Goal: Task Accomplishment & Management: Complete application form

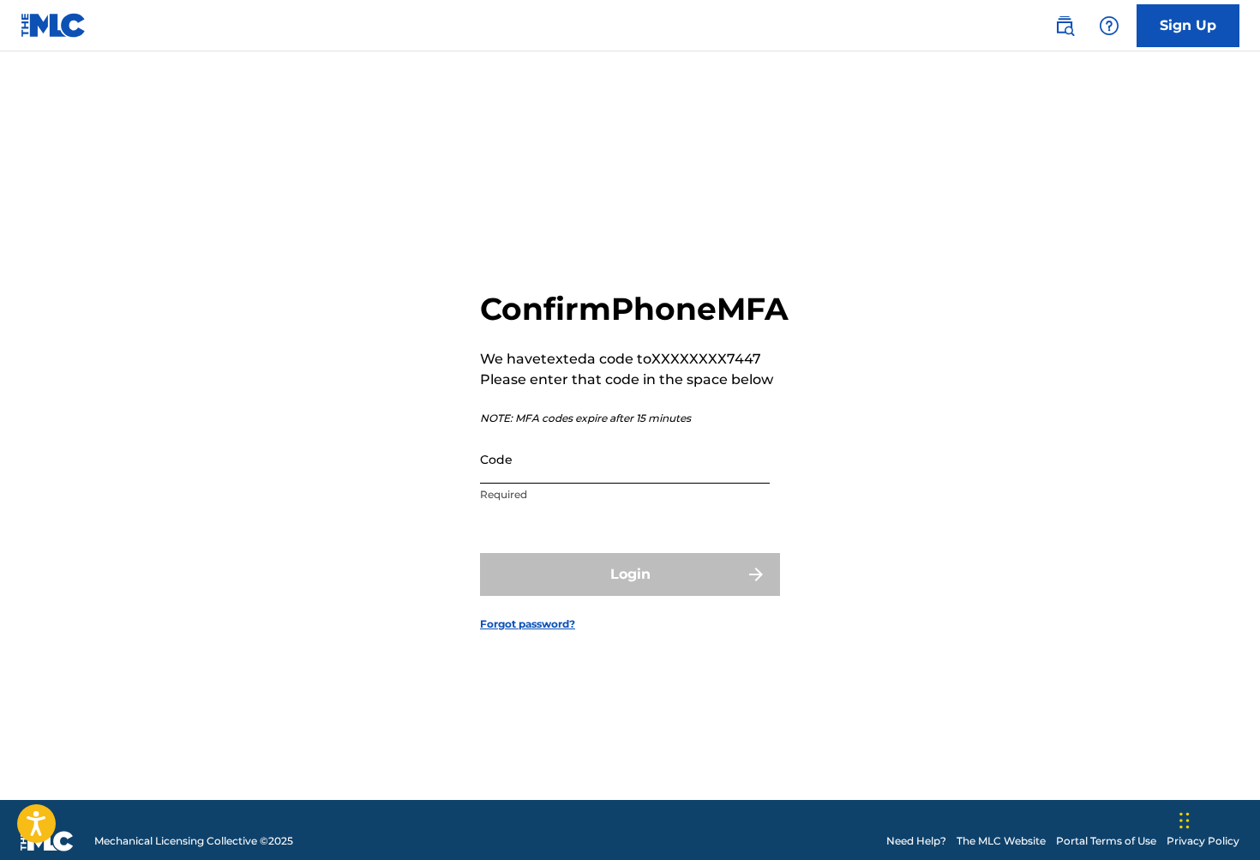
click at [717, 481] on input "Code" at bounding box center [625, 459] width 290 height 49
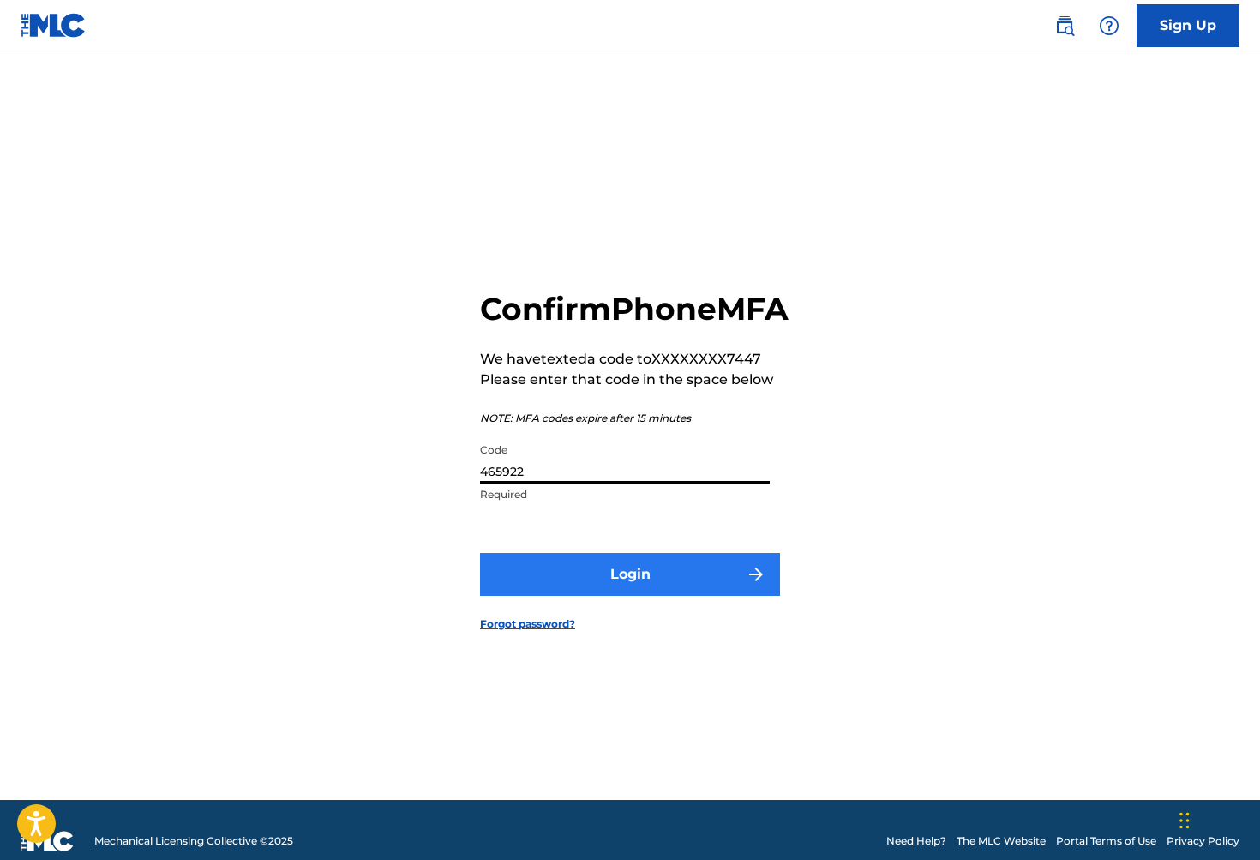
type input "465922"
click at [630, 588] on button "Login" at bounding box center [630, 574] width 300 height 43
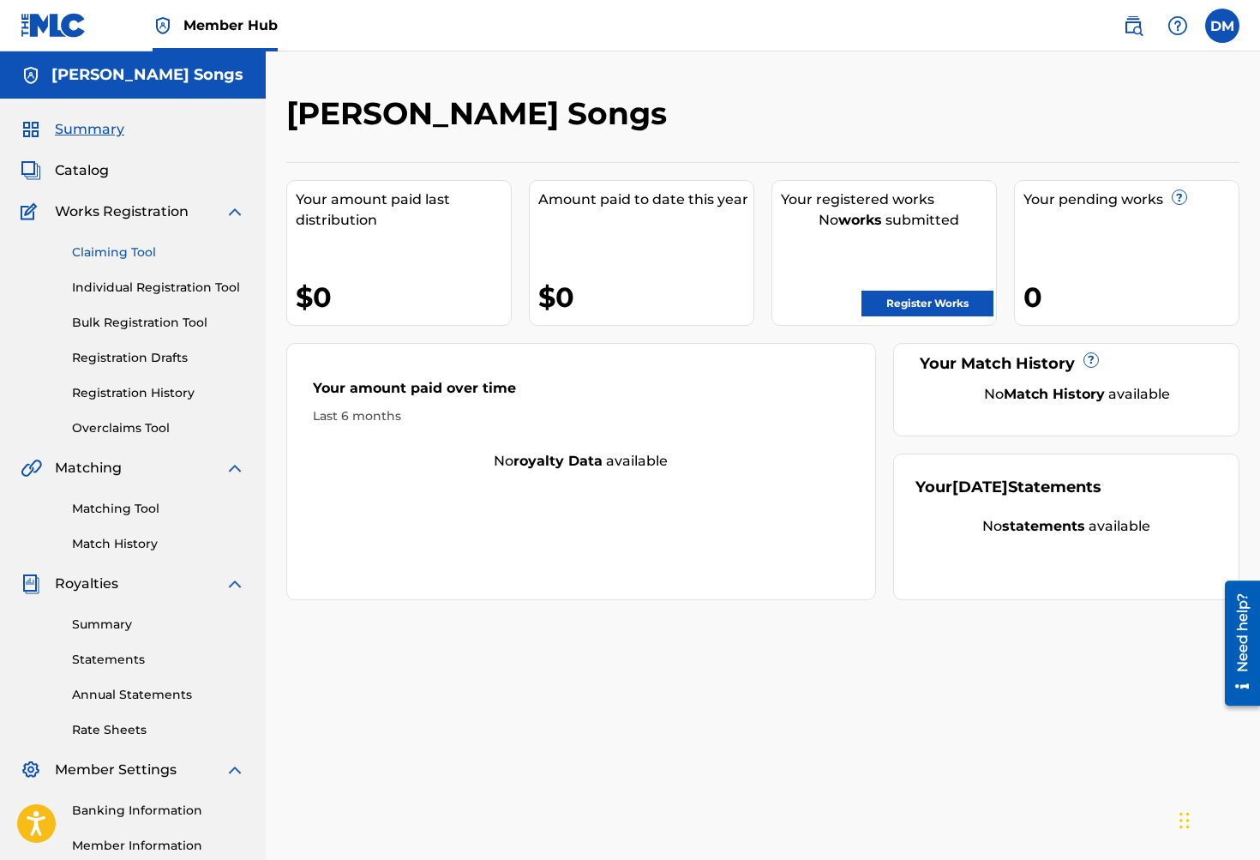
click at [127, 255] on link "Claiming Tool" at bounding box center [158, 252] width 173 height 18
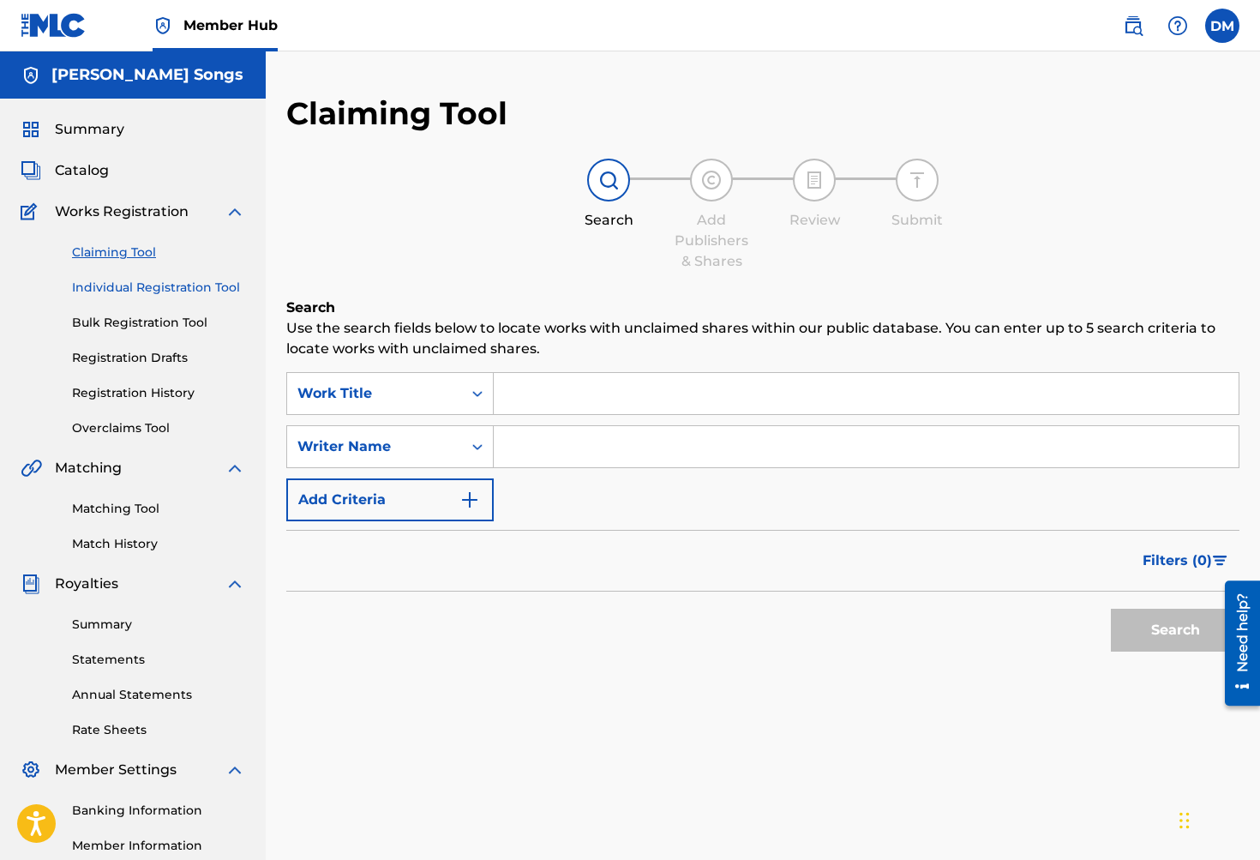
click at [131, 292] on link "Individual Registration Tool" at bounding box center [158, 288] width 173 height 18
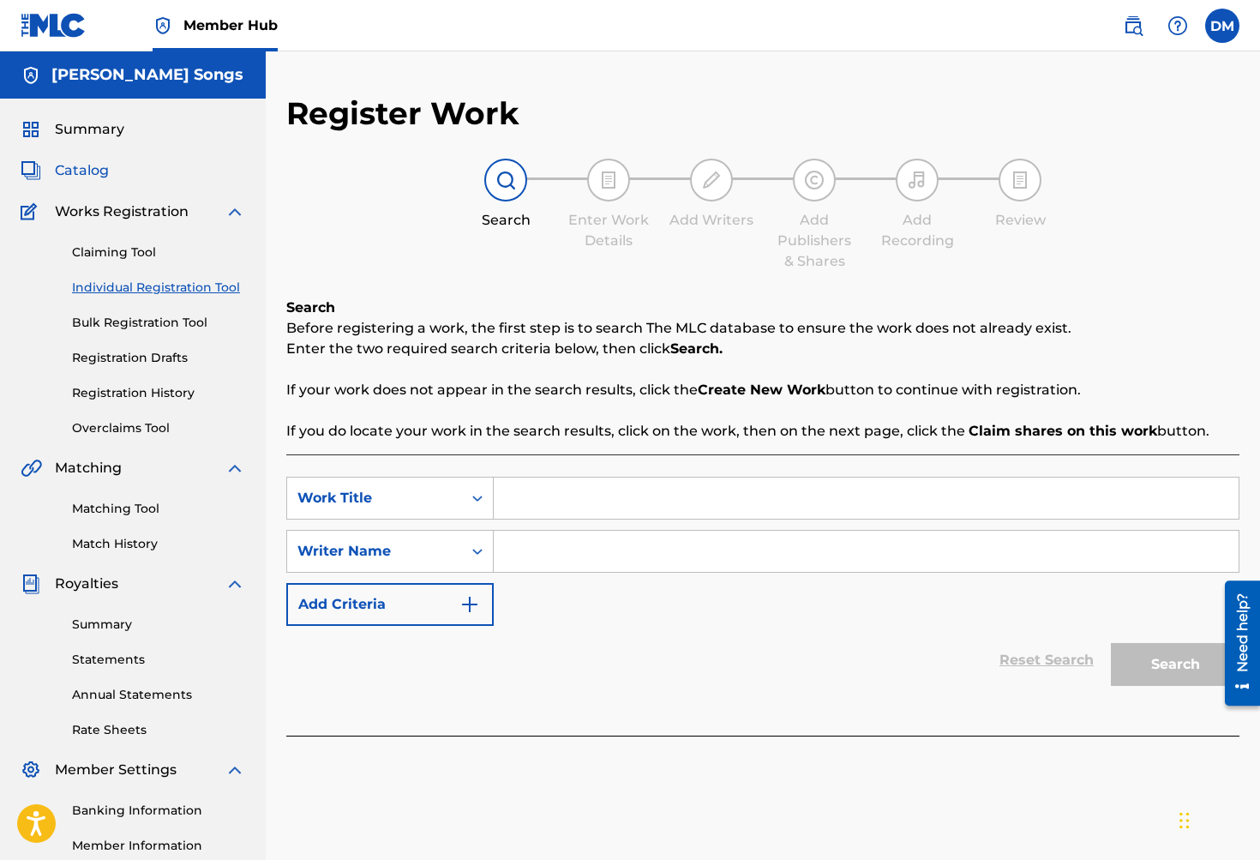
click at [103, 176] on span "Catalog" at bounding box center [82, 170] width 54 height 21
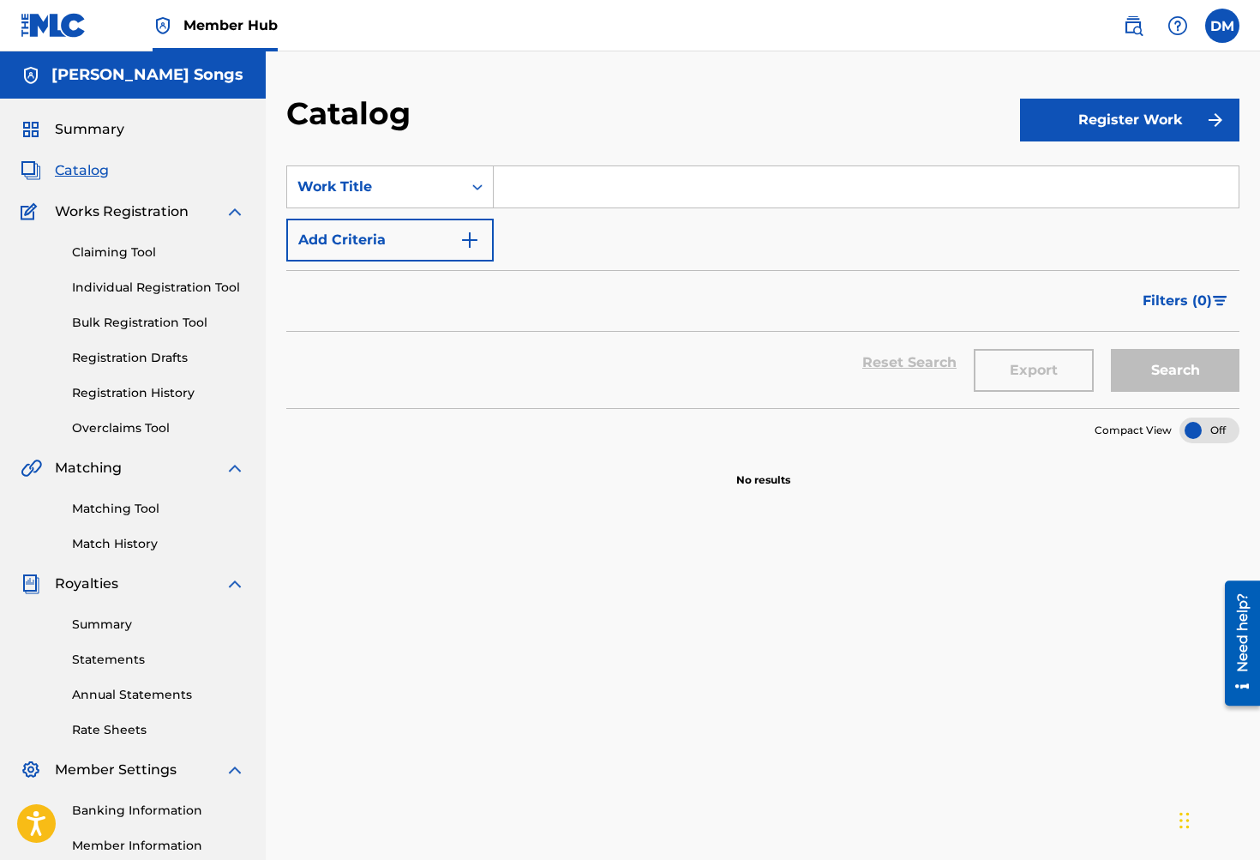
click at [234, 209] on img at bounding box center [235, 211] width 21 height 21
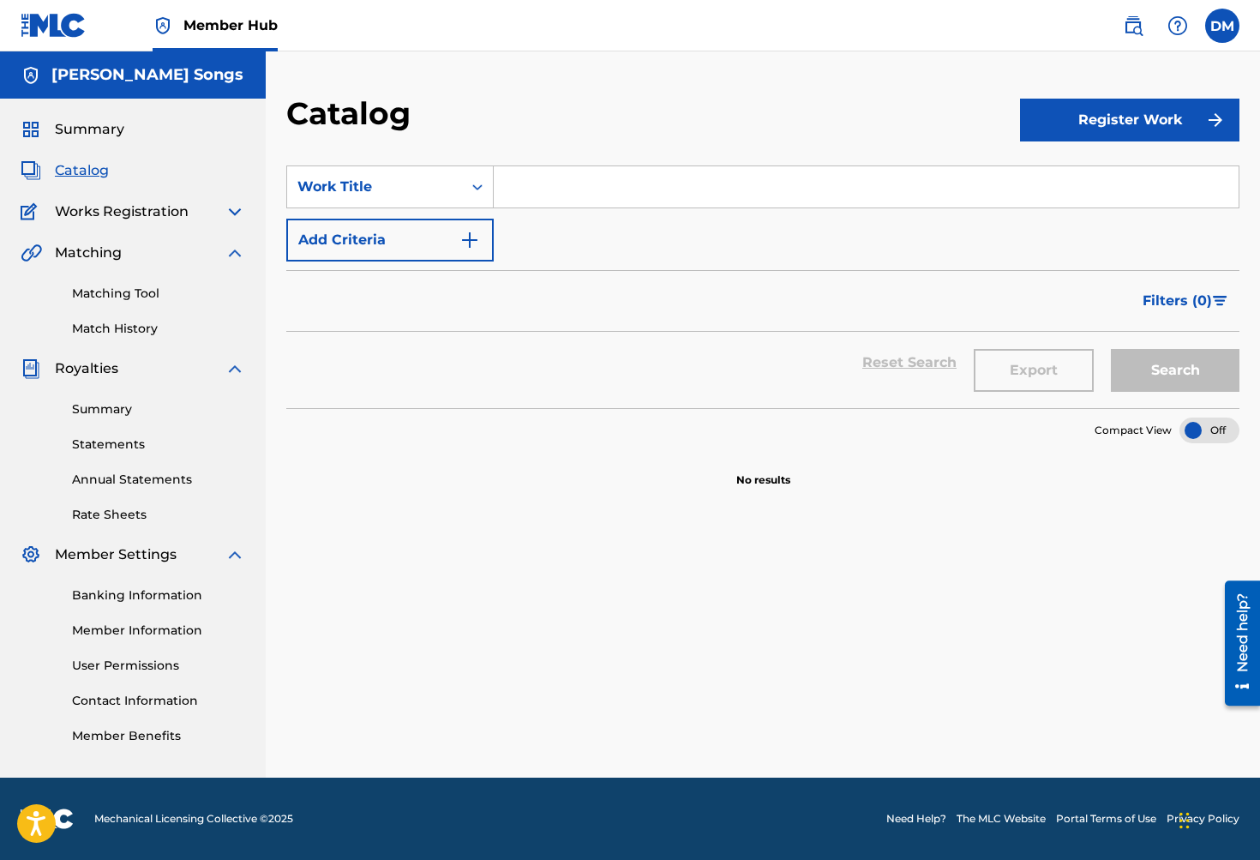
click at [236, 214] on img at bounding box center [235, 211] width 21 height 21
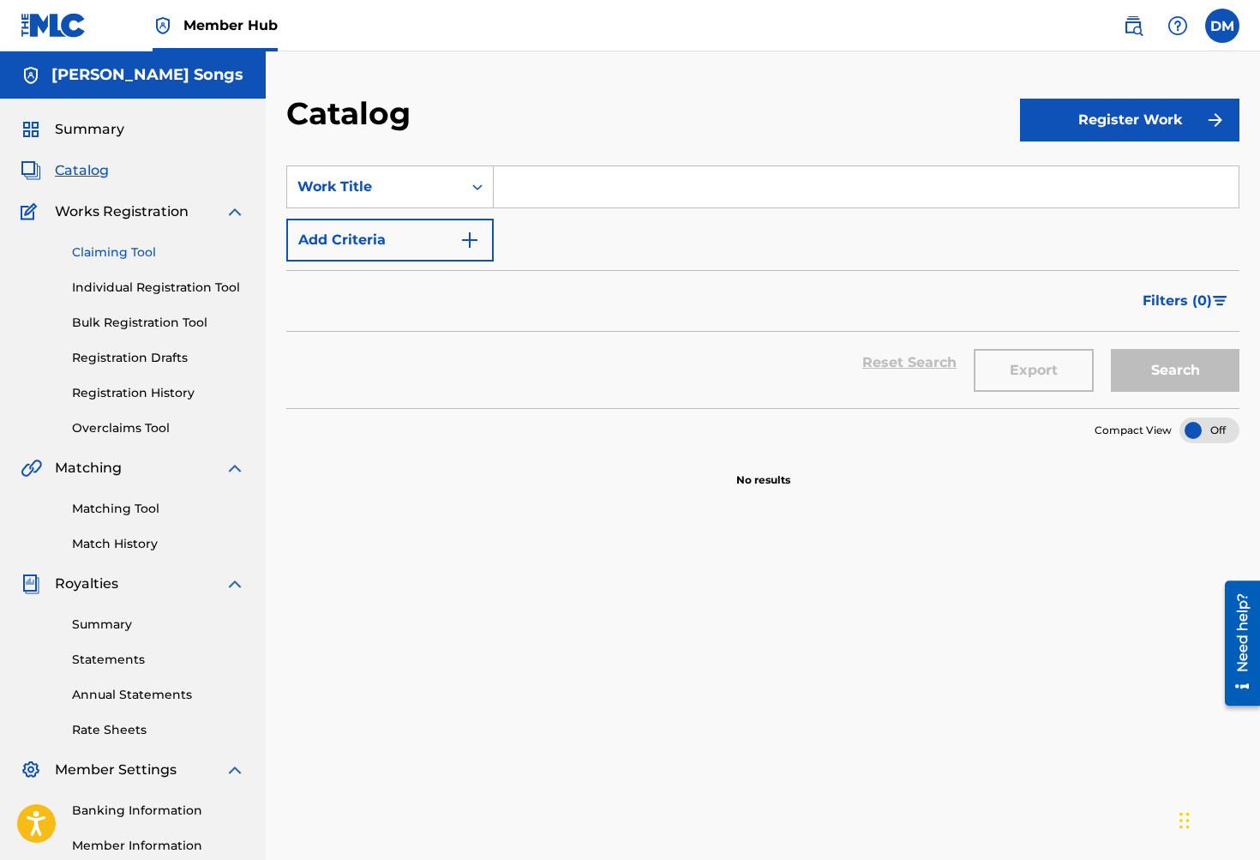
click at [153, 249] on link "Claiming Tool" at bounding box center [158, 252] width 173 height 18
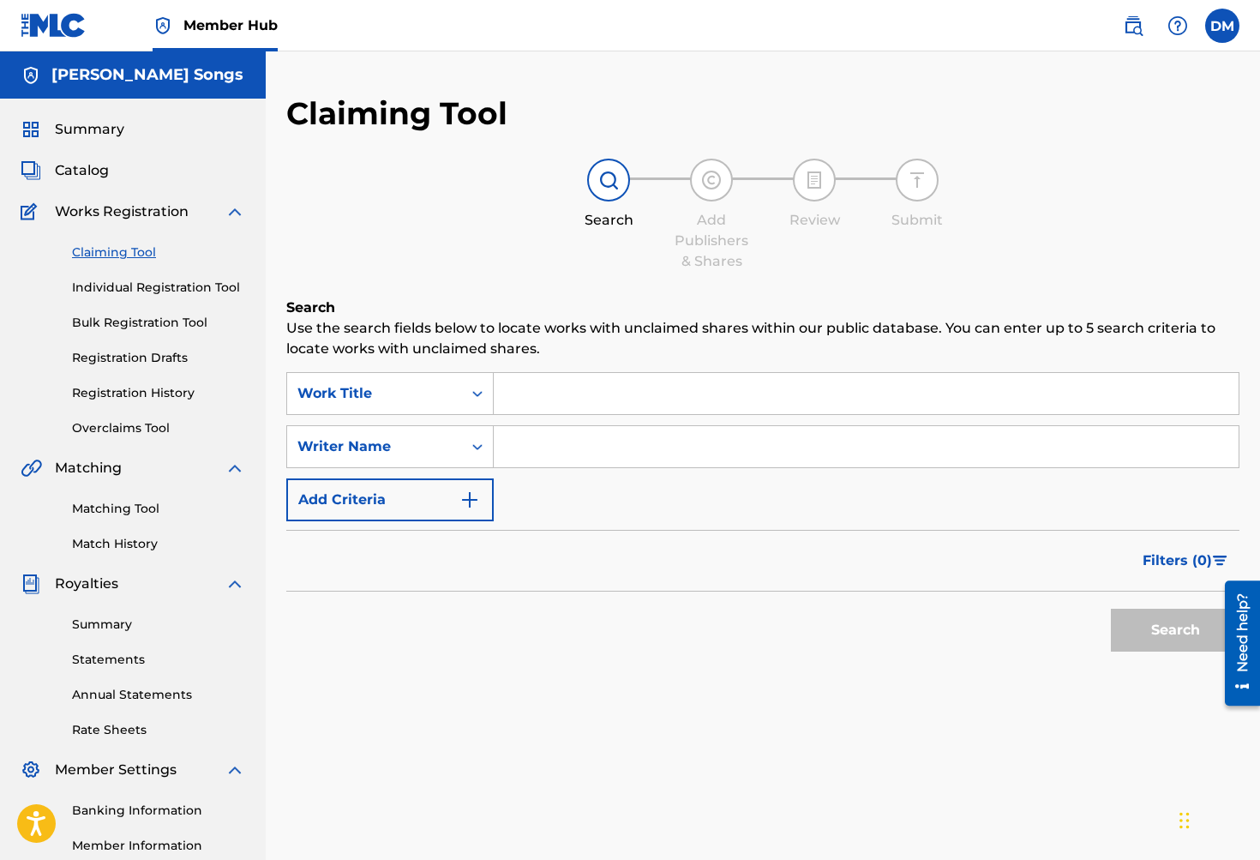
click at [659, 412] on input "Search Form" at bounding box center [866, 393] width 745 height 41
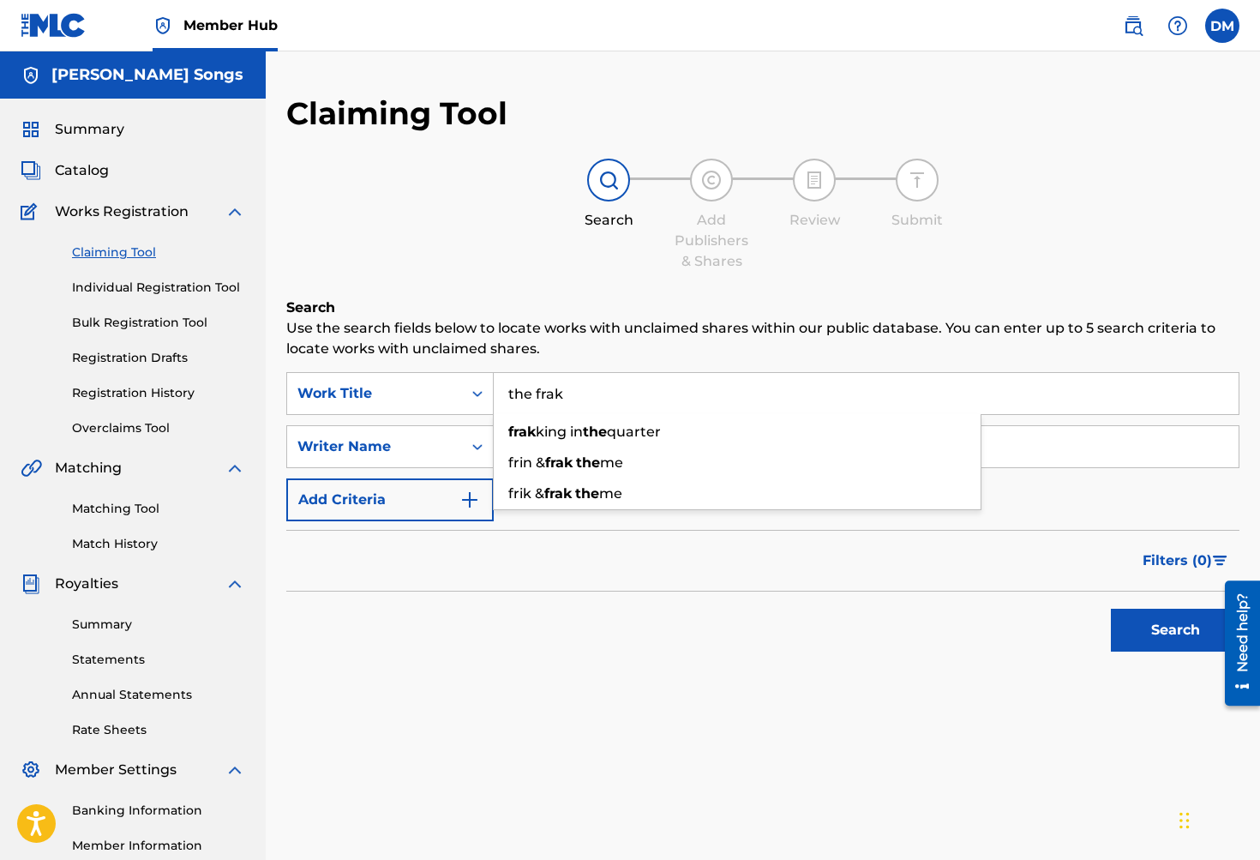
type input "the freak"
drag, startPoint x: 659, startPoint y: 412, endPoint x: 604, endPoint y: 627, distance: 222.0
click at [604, 627] on div "Search" at bounding box center [762, 625] width 953 height 69
click at [612, 451] on input "Search Form" at bounding box center [866, 446] width 745 height 41
click at [1175, 630] on button "Search" at bounding box center [1175, 629] width 129 height 43
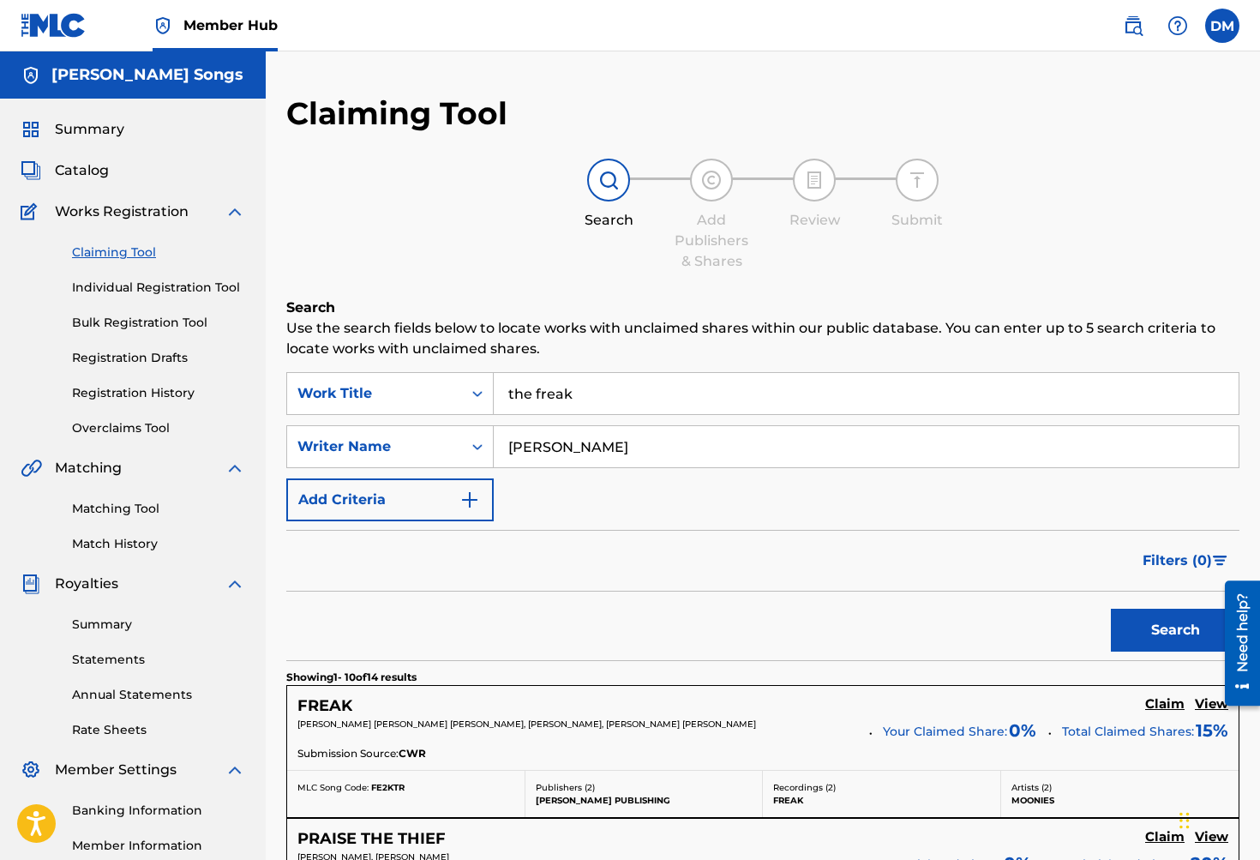
type input "[PERSON_NAME]"
click at [703, 578] on div "Filters ( 0 )" at bounding box center [762, 561] width 953 height 62
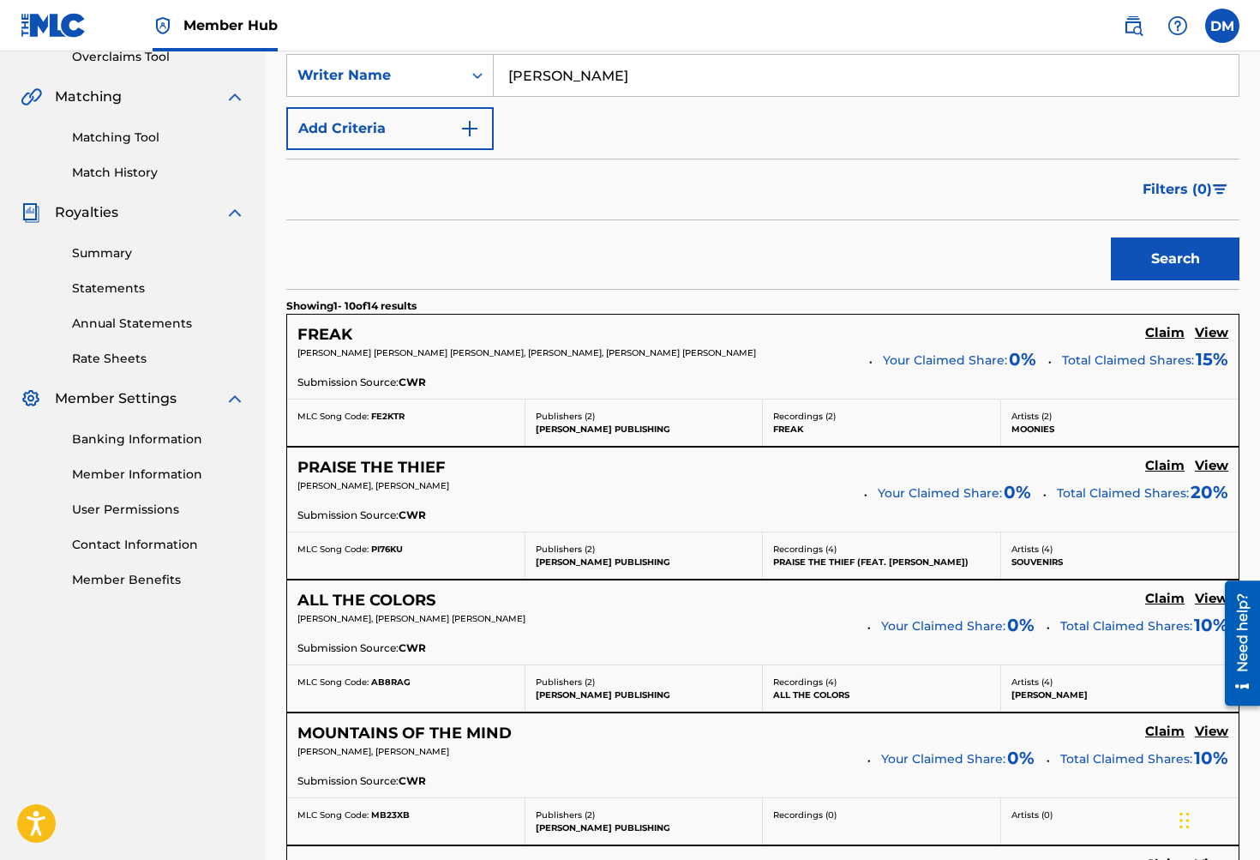
scroll to position [372, 0]
click at [1165, 331] on h5 "Claim" at bounding box center [1164, 332] width 39 height 16
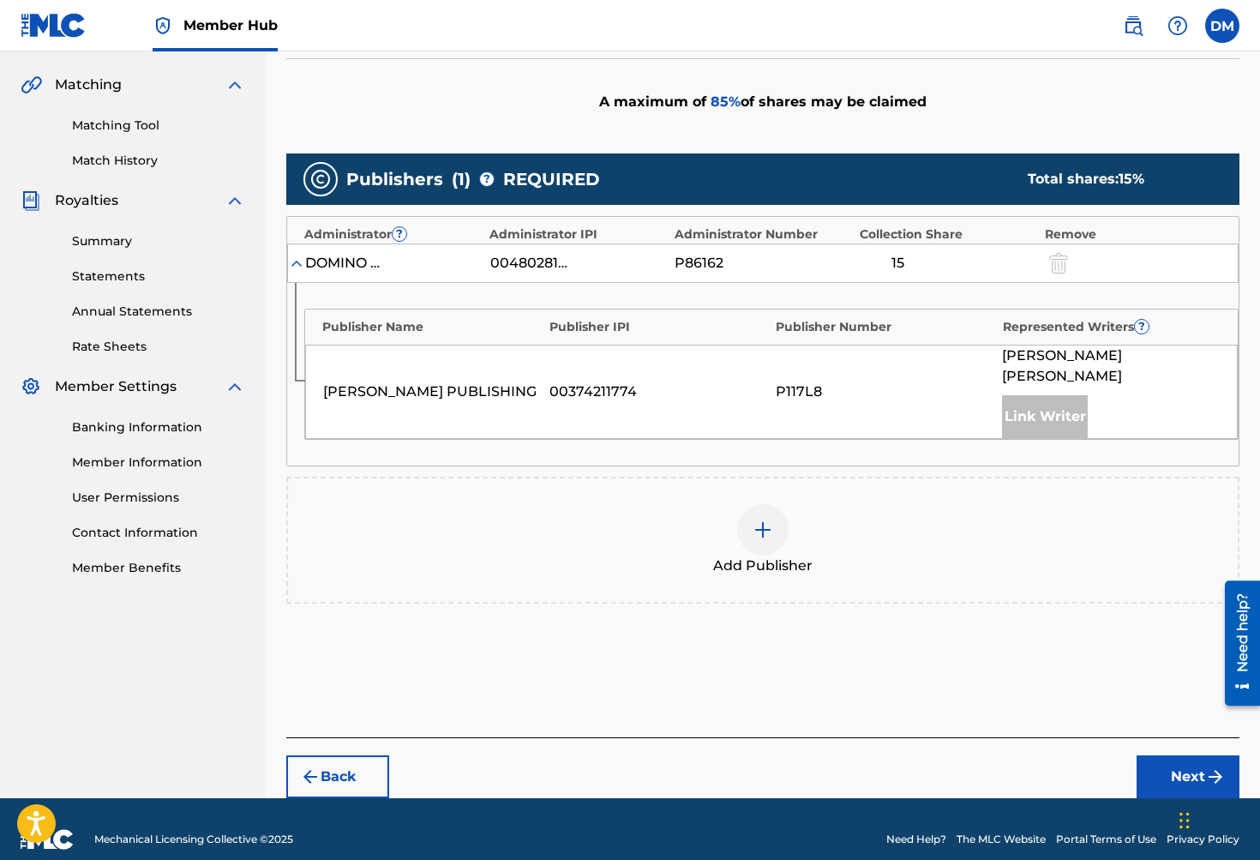
scroll to position [382, 0]
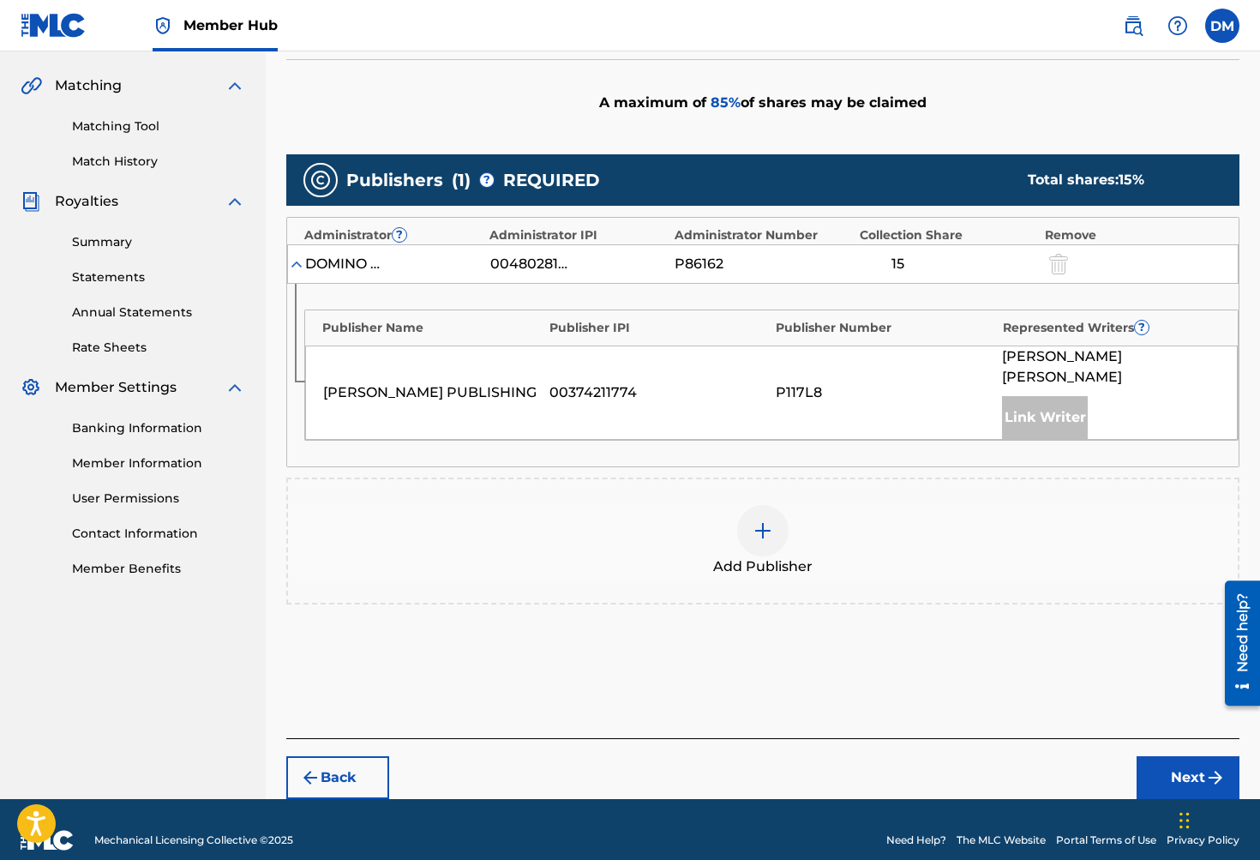
click at [774, 505] on div at bounding box center [762, 530] width 51 height 51
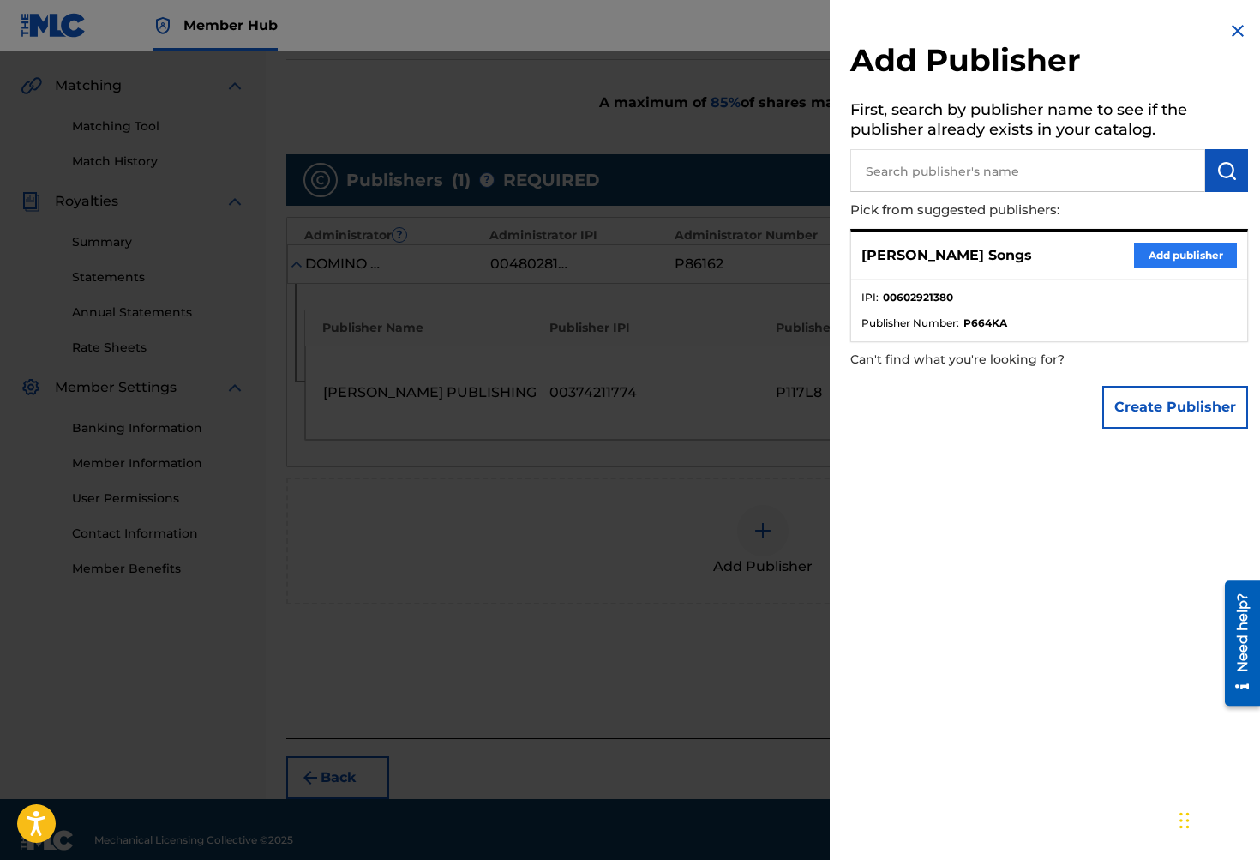
click at [1184, 251] on button "Add publisher" at bounding box center [1185, 256] width 103 height 26
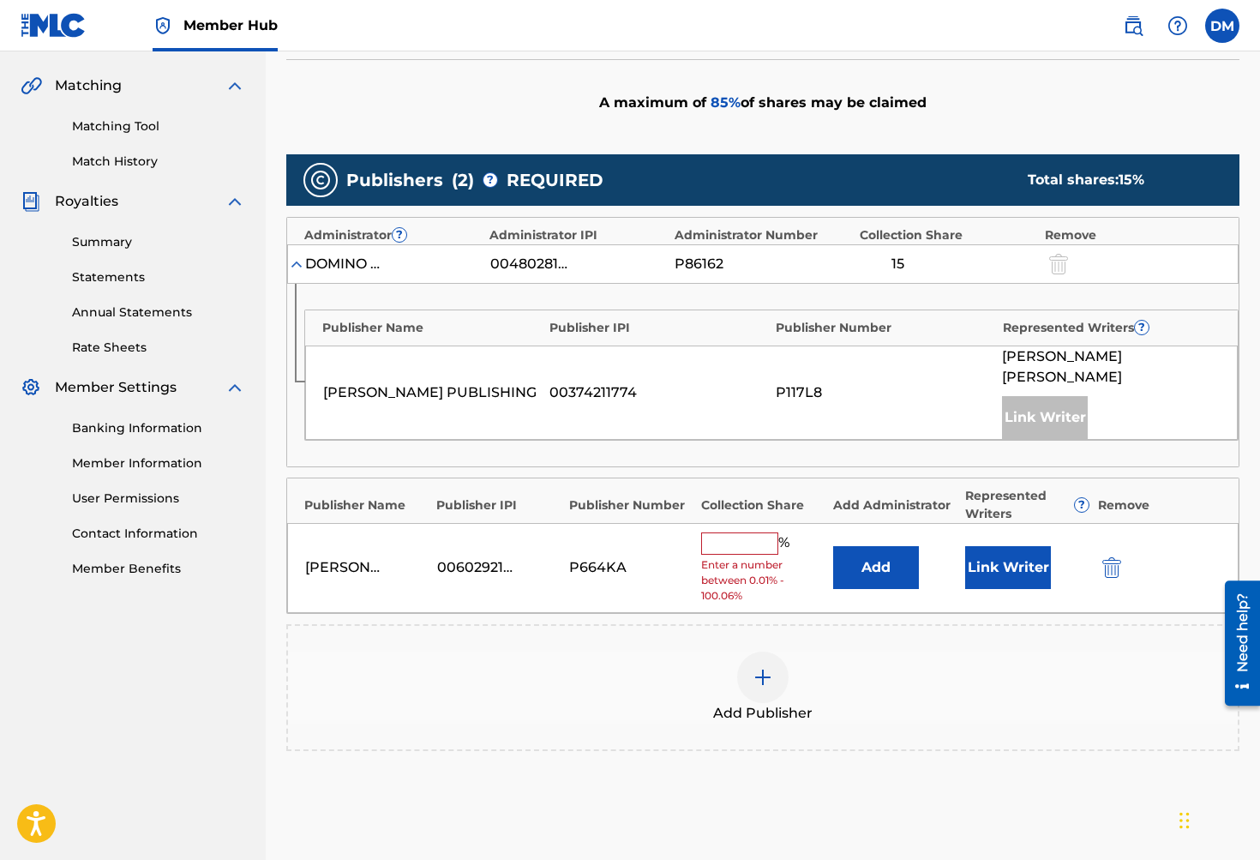
click at [744, 532] on input "text" at bounding box center [739, 543] width 77 height 22
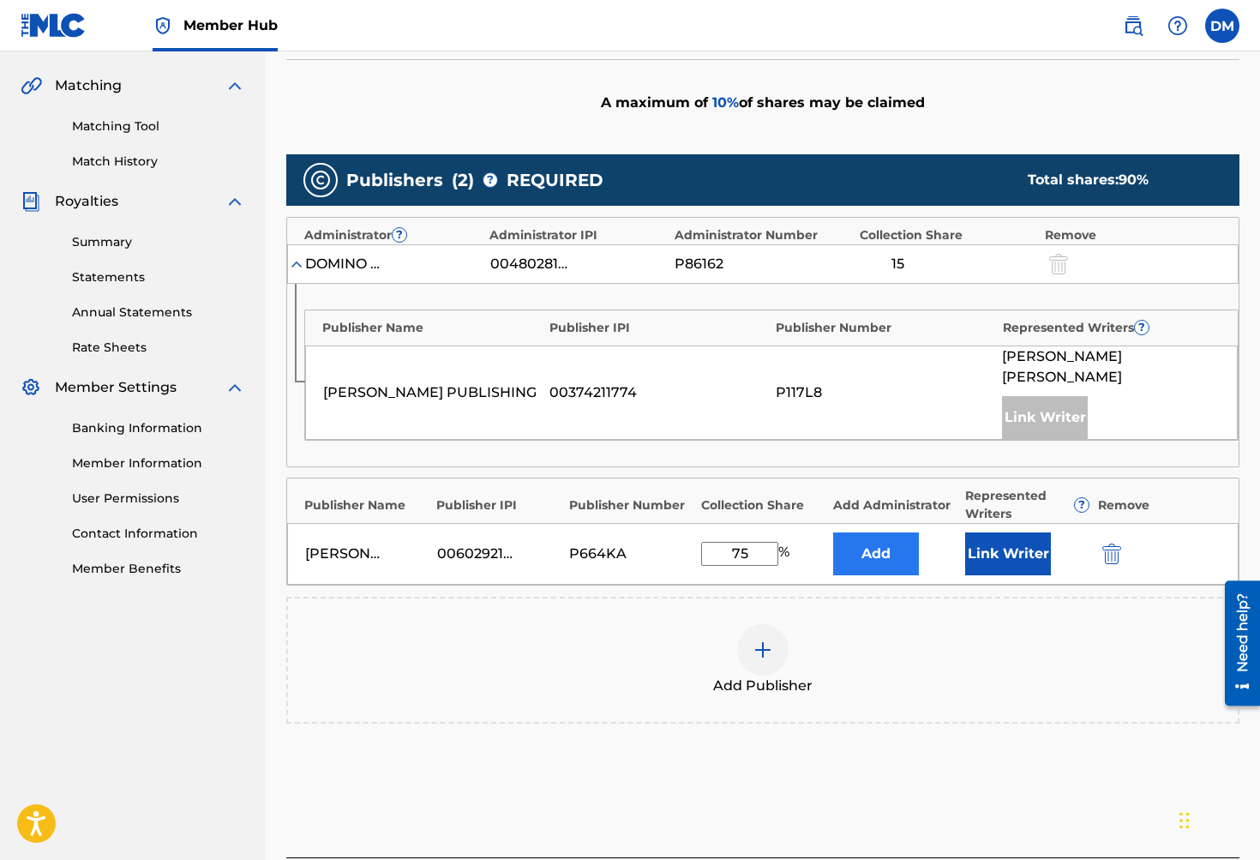
click at [881, 533] on button "Add" at bounding box center [876, 553] width 86 height 43
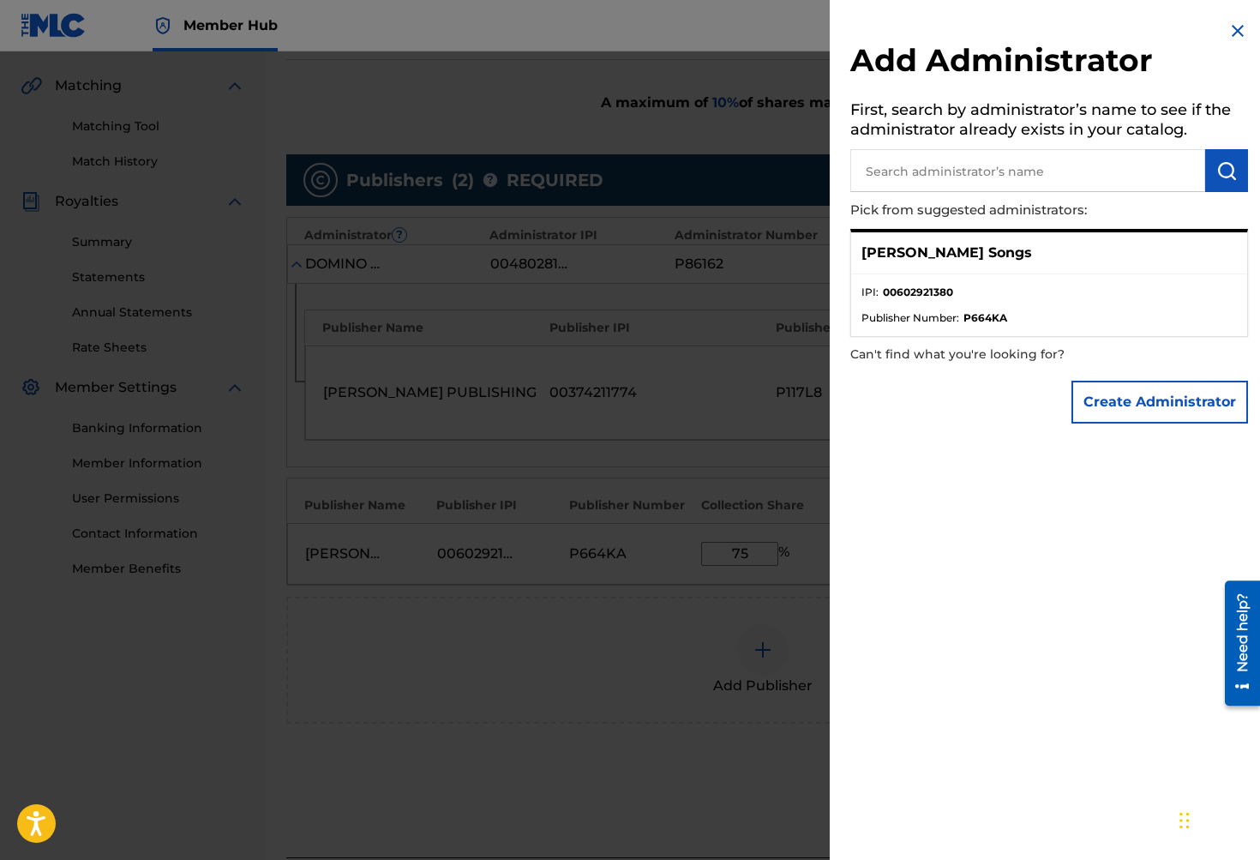
click at [1075, 322] on li "Publisher Number : P664KA" at bounding box center [1048, 317] width 375 height 15
click at [1231, 27] on img at bounding box center [1237, 31] width 21 height 21
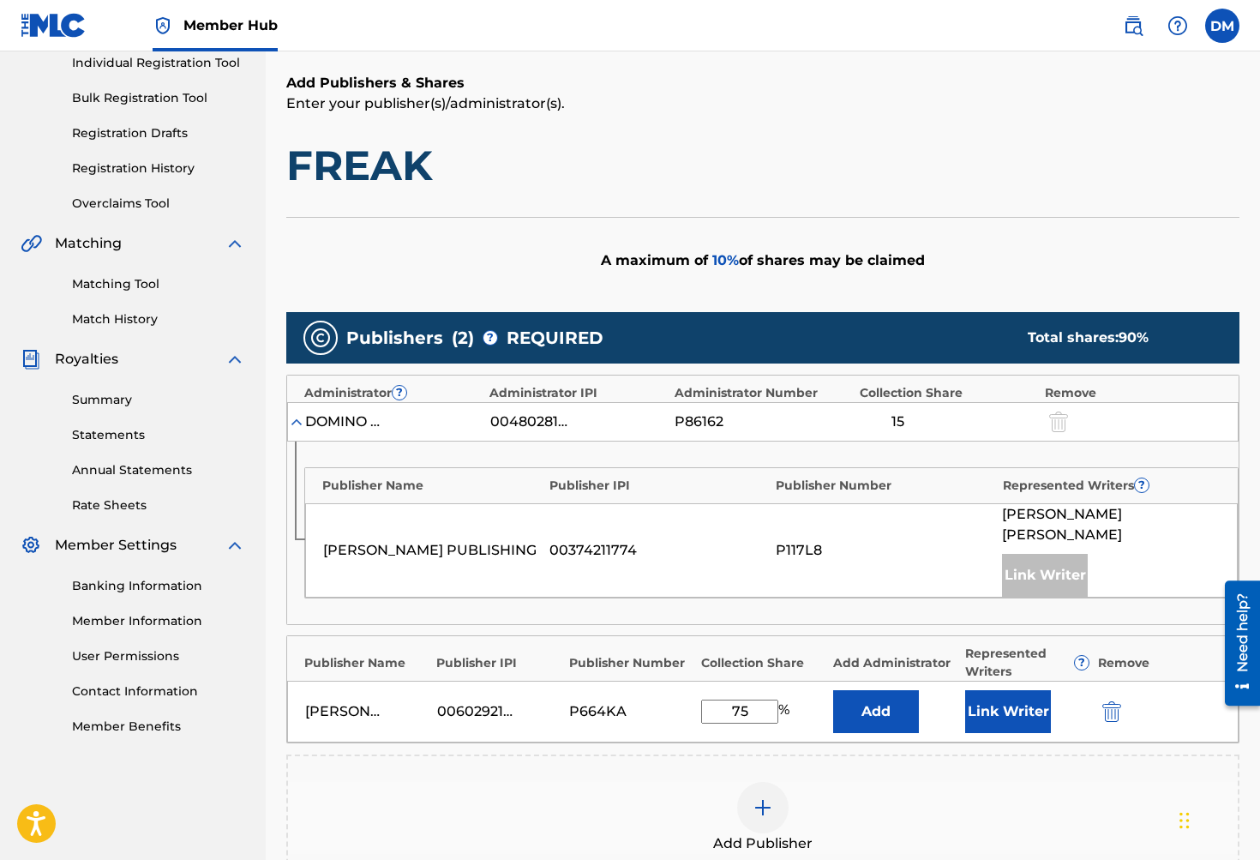
scroll to position [225, 0]
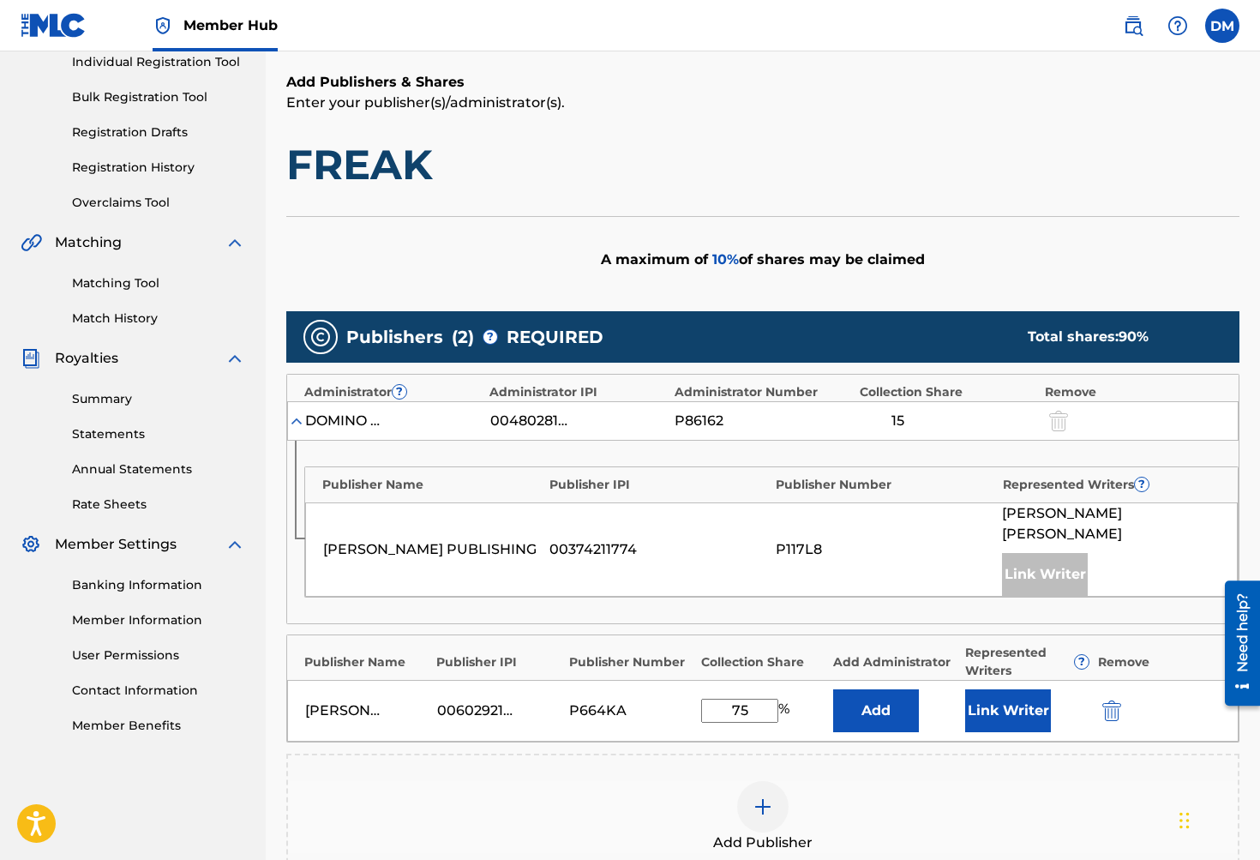
click at [752, 698] on input "75" at bounding box center [739, 710] width 77 height 24
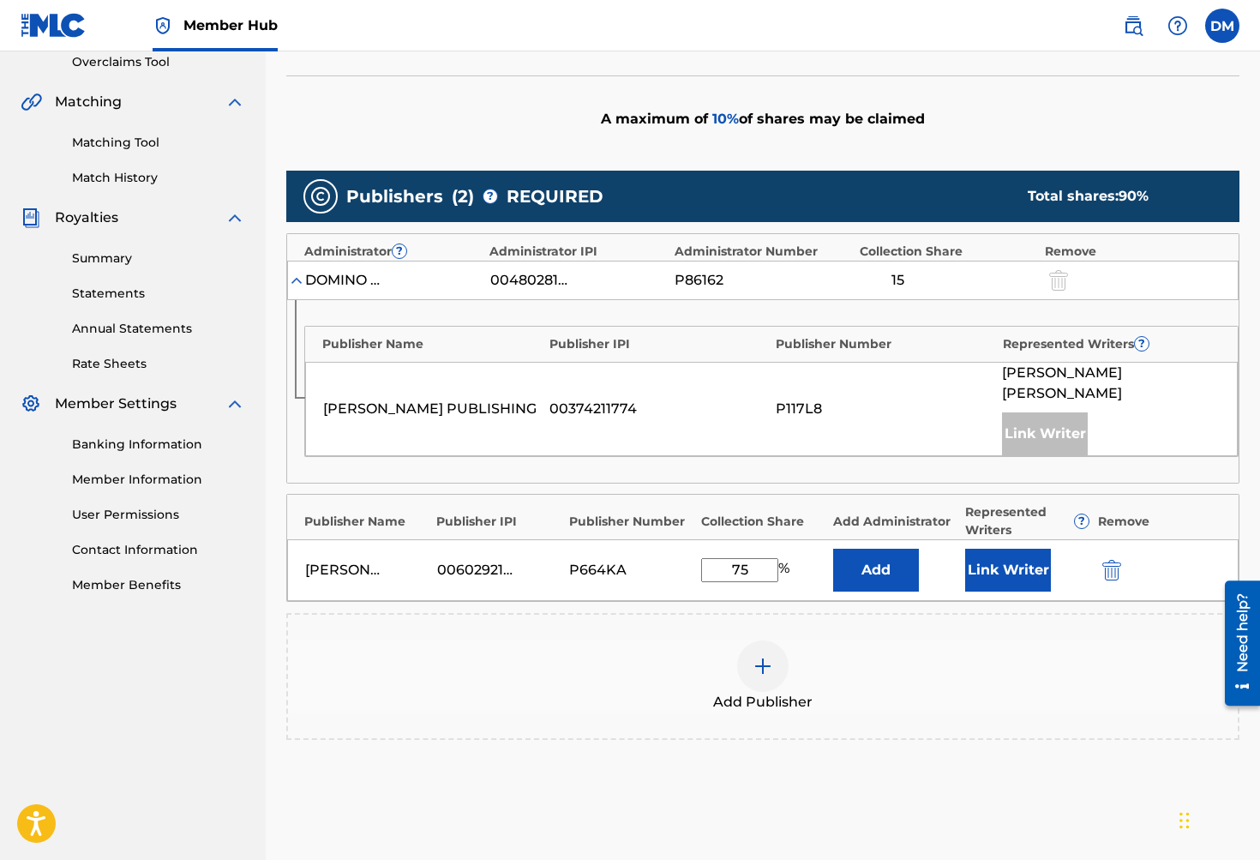
scroll to position [296, 0]
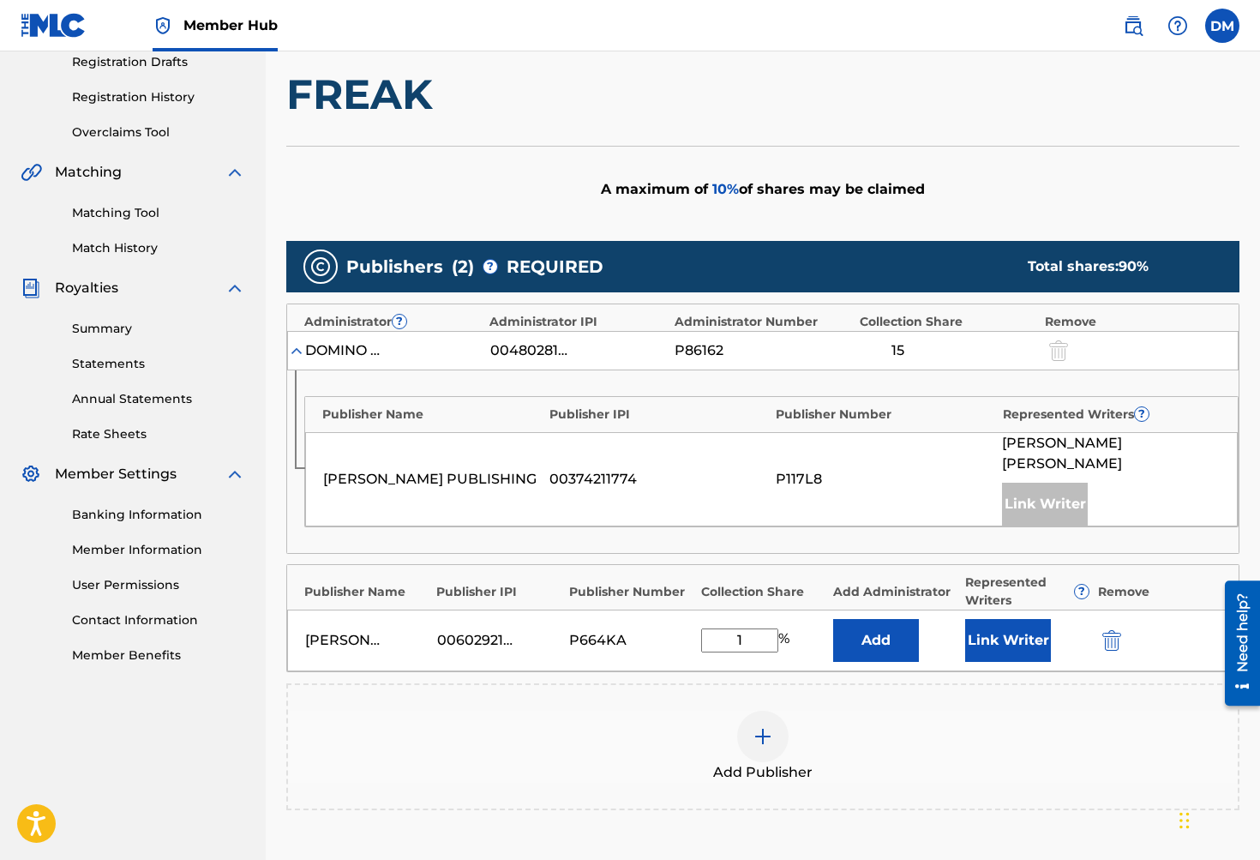
type input "10"
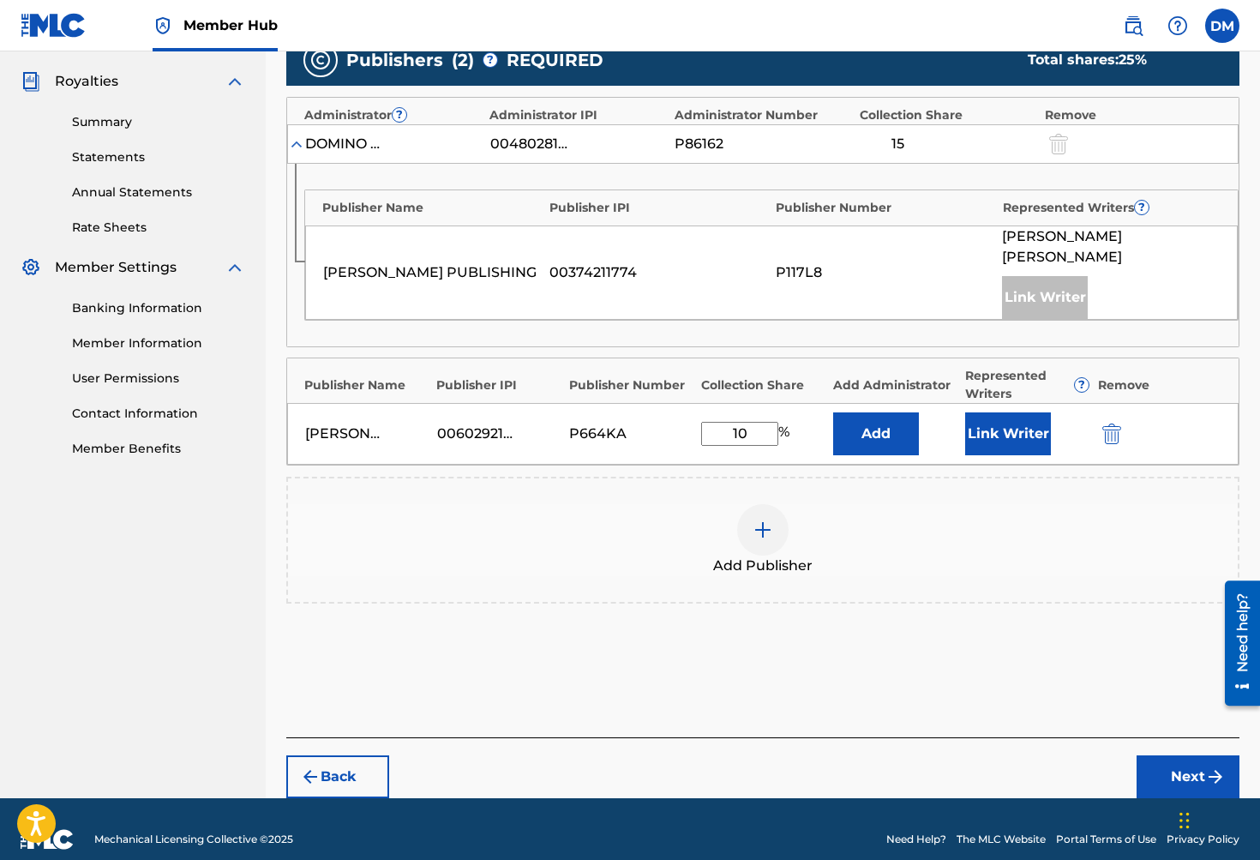
scroll to position [501, 0]
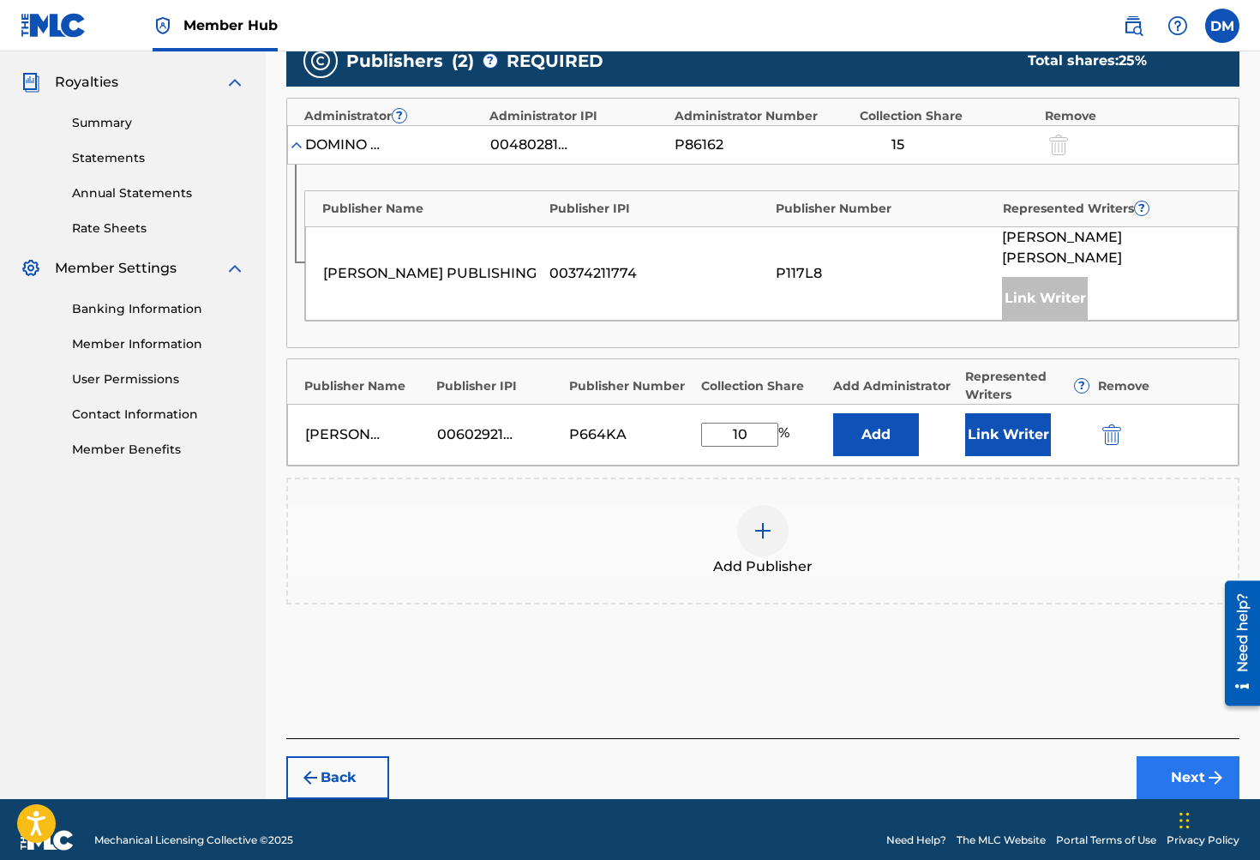
click at [1197, 756] on button "Next" at bounding box center [1187, 777] width 103 height 43
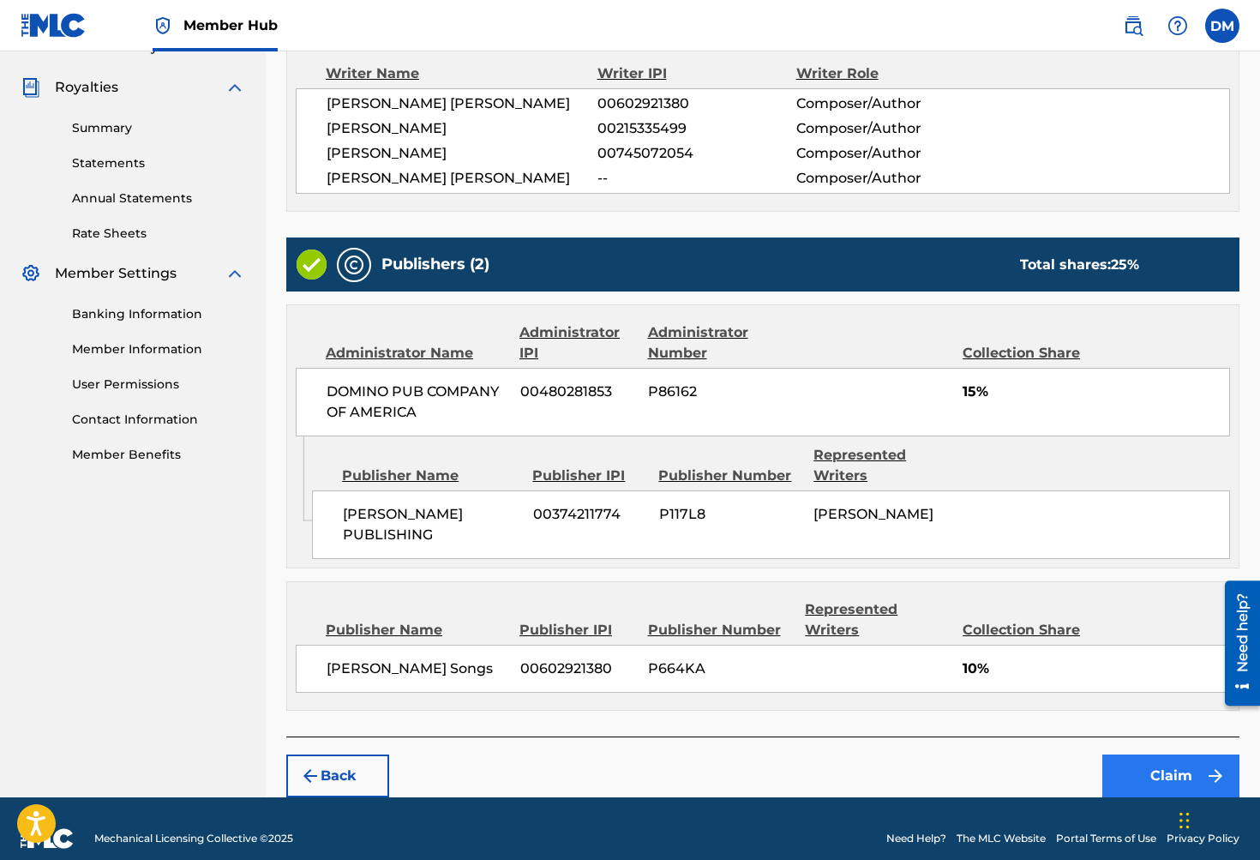
scroll to position [499, 0]
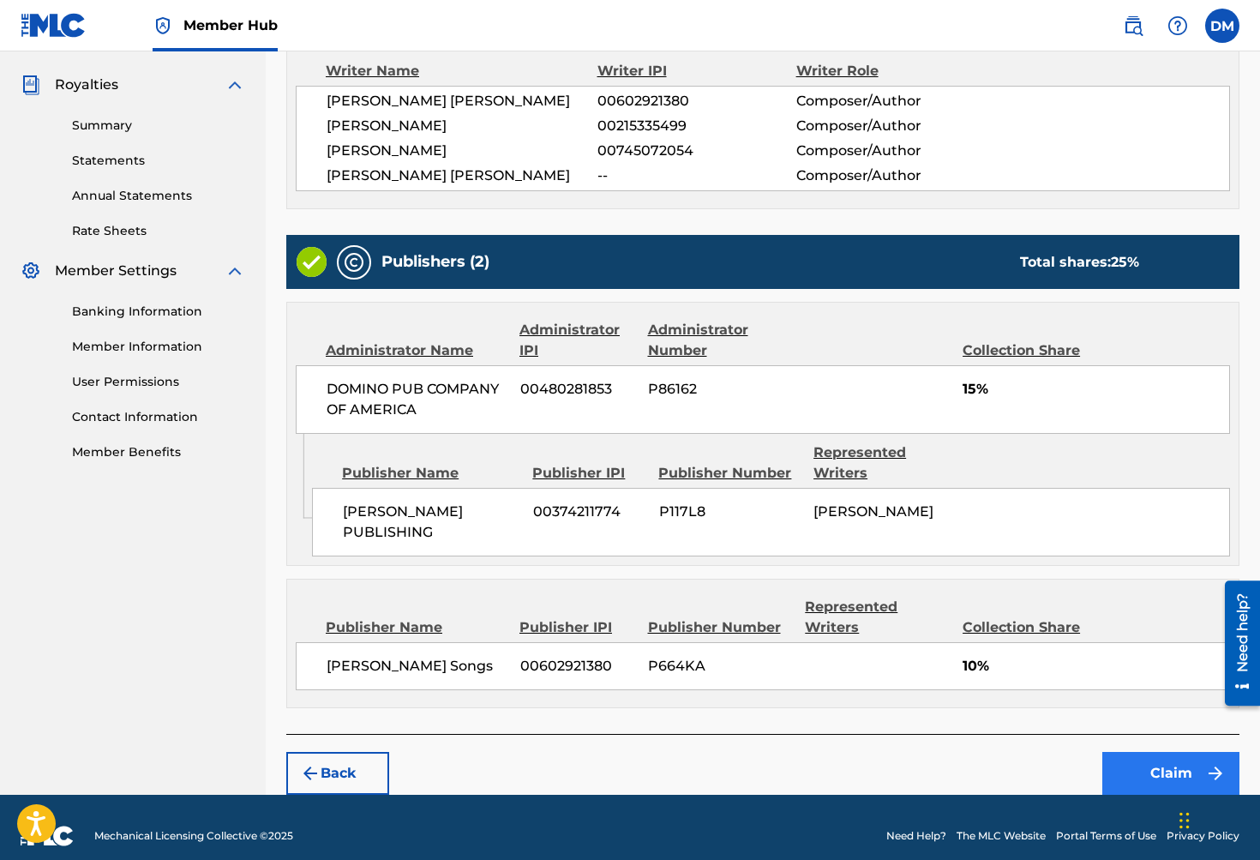
click at [1174, 772] on button "Claim" at bounding box center [1170, 773] width 137 height 43
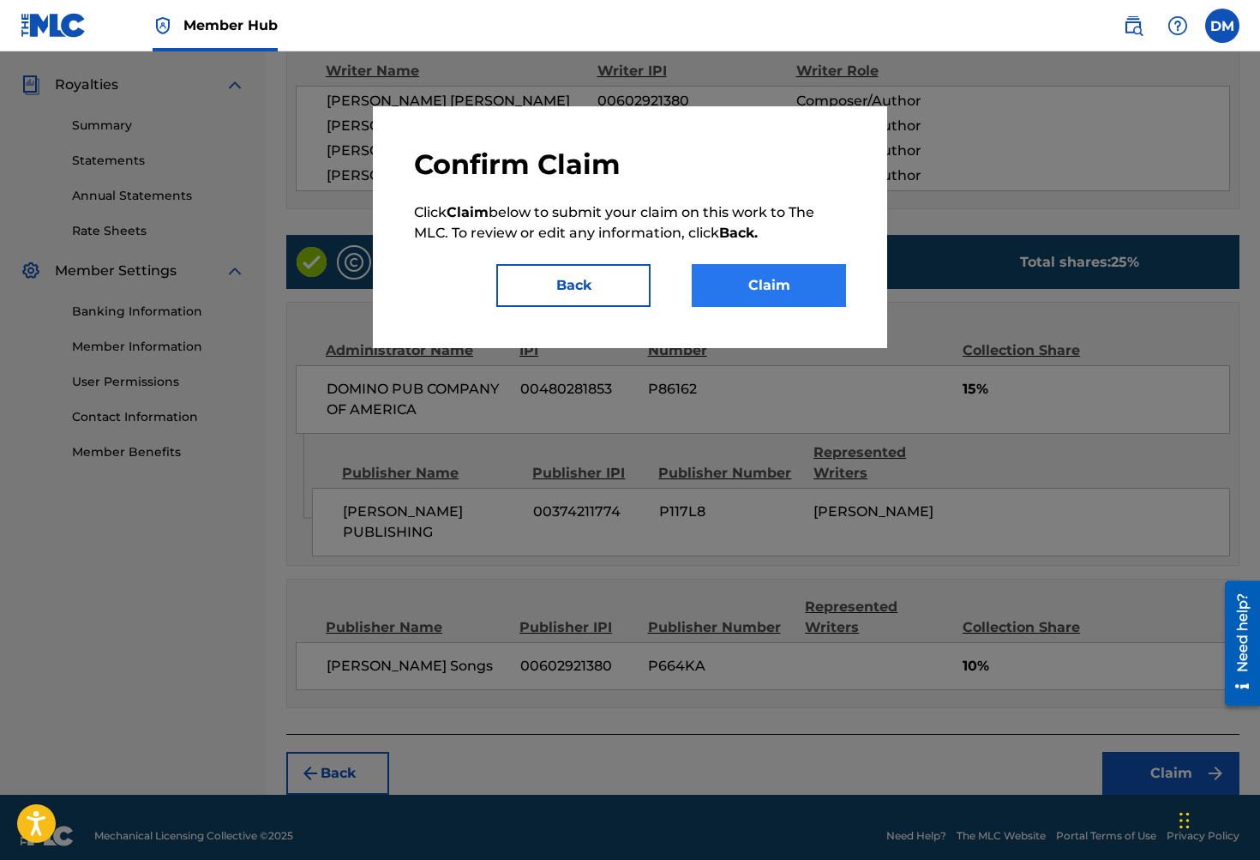
click at [776, 291] on button "Claim" at bounding box center [769, 285] width 154 height 43
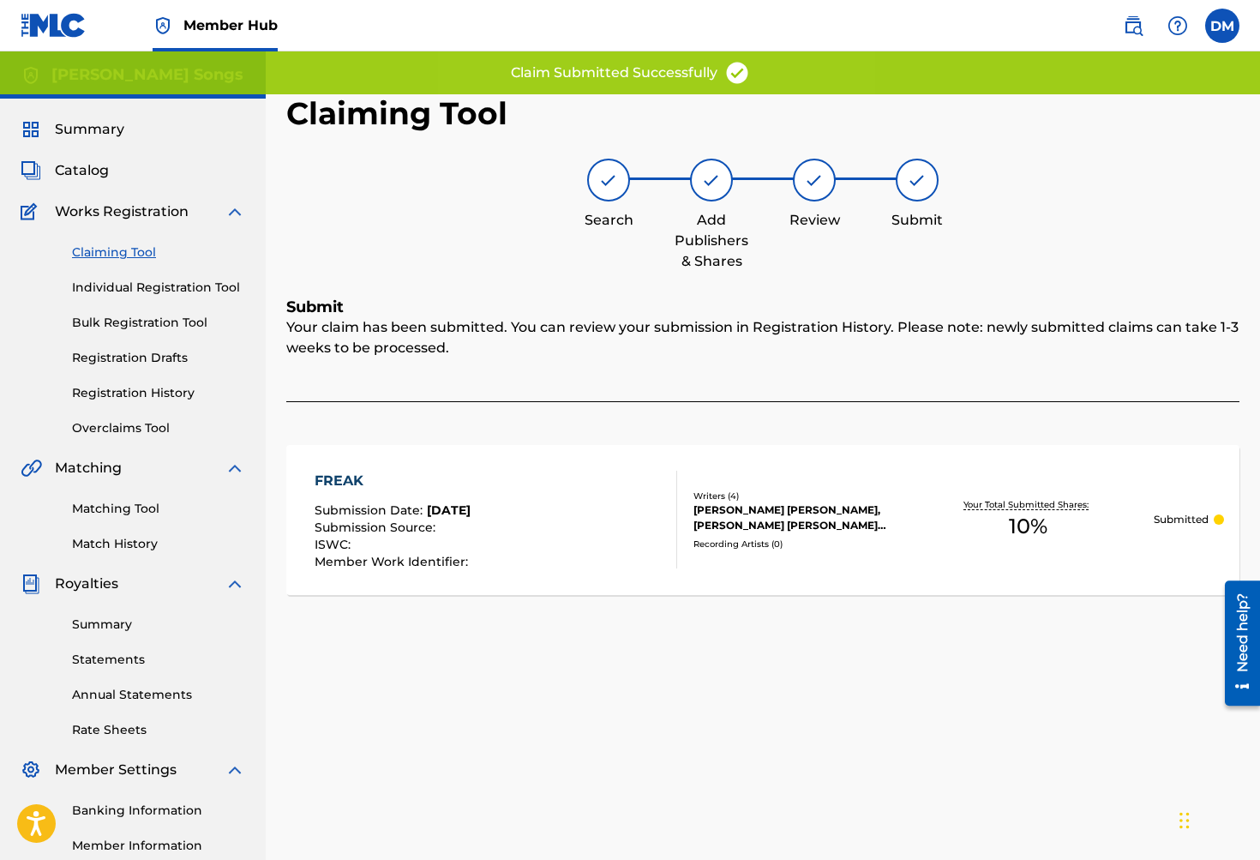
scroll to position [0, 0]
click at [239, 210] on img at bounding box center [235, 211] width 21 height 21
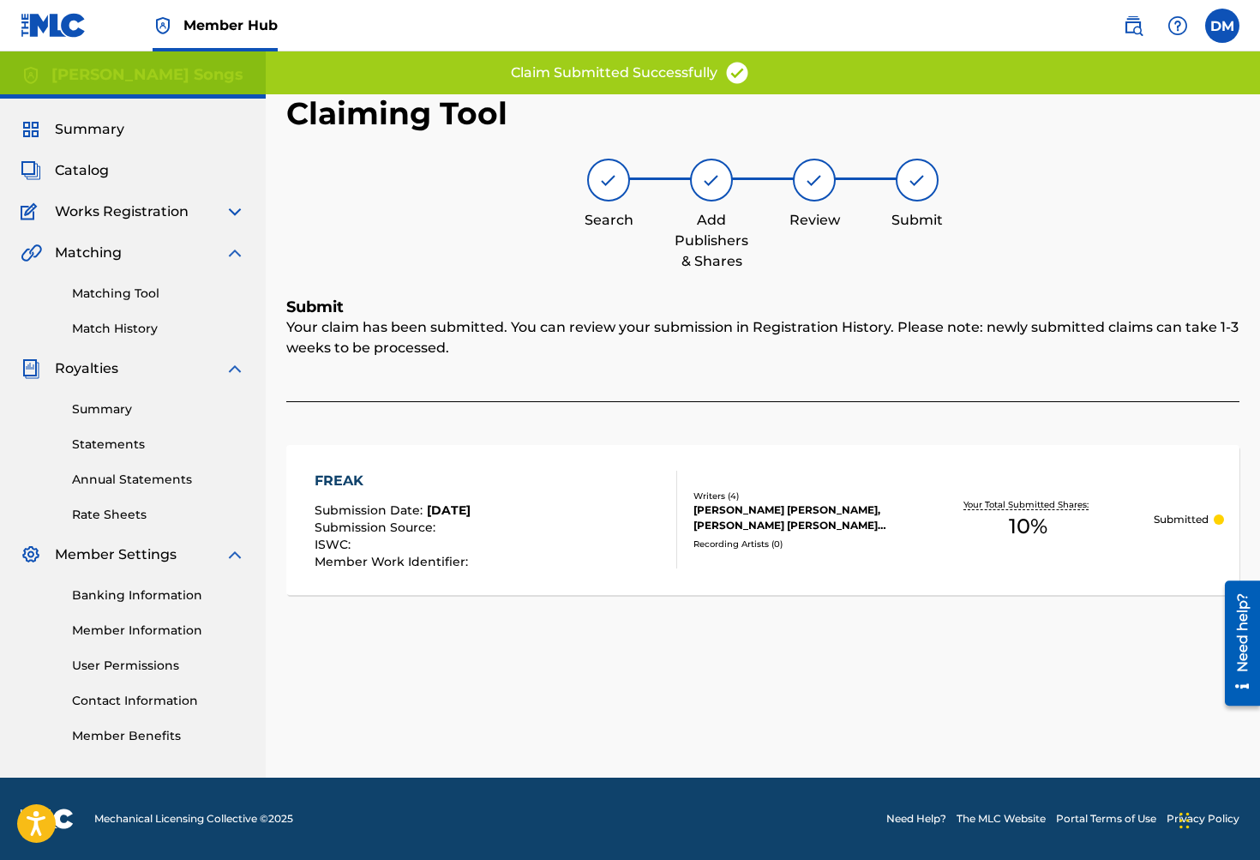
click at [160, 207] on span "Works Registration" at bounding box center [122, 211] width 134 height 21
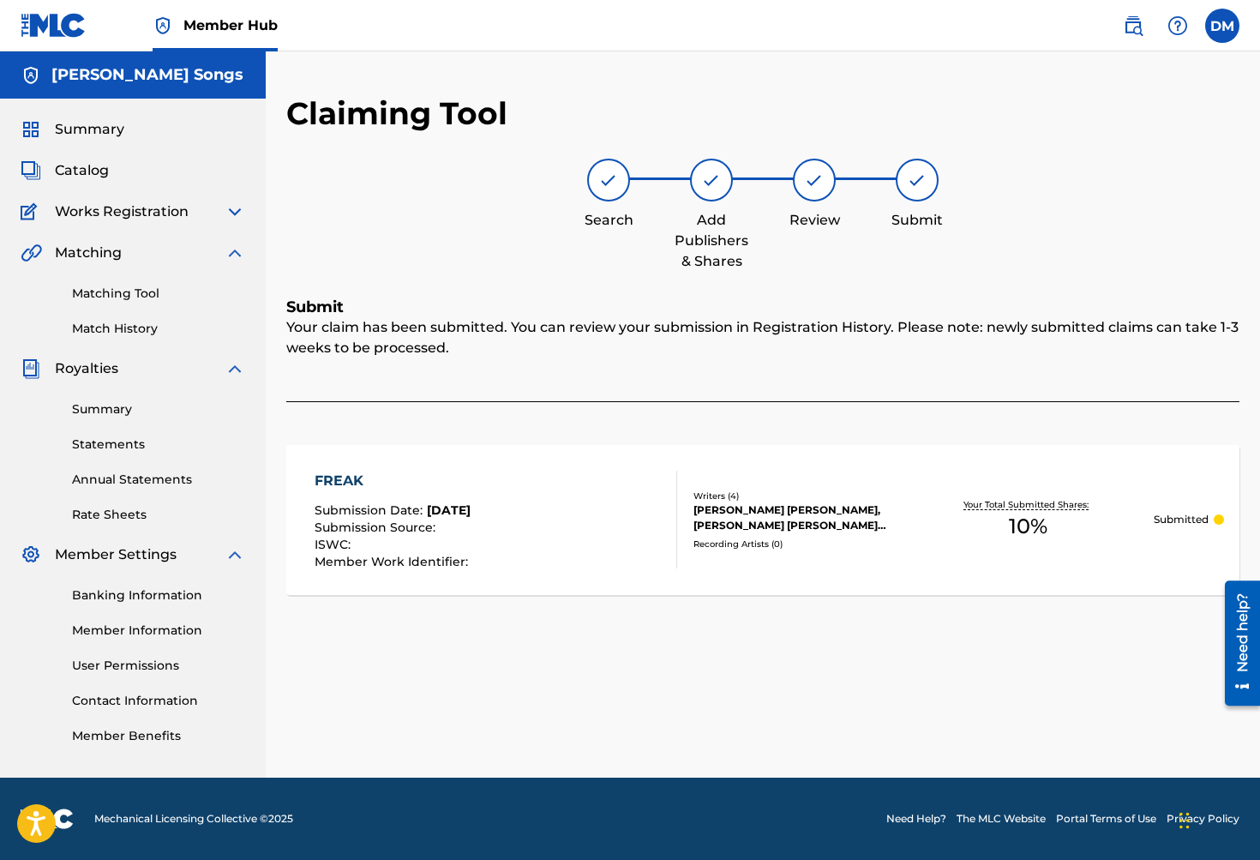
click at [231, 207] on img at bounding box center [235, 211] width 21 height 21
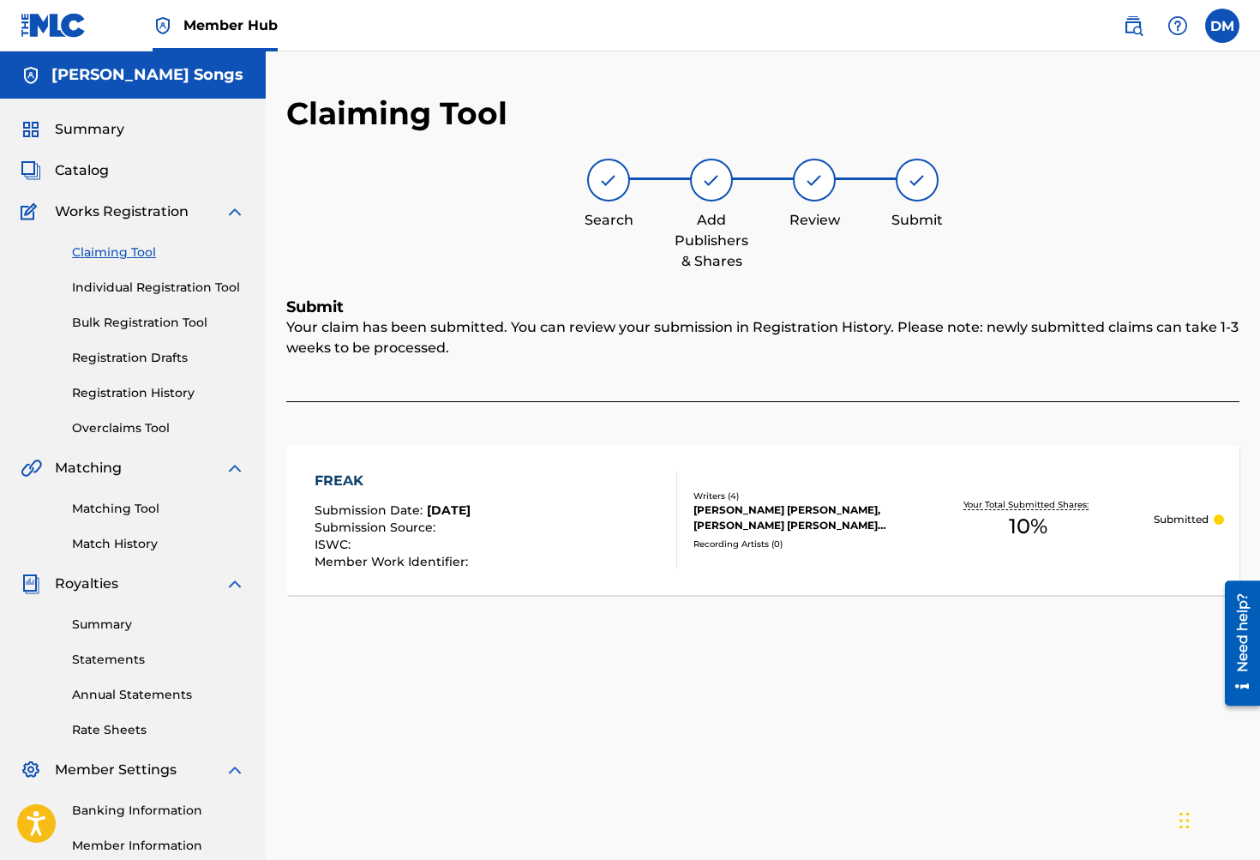
click at [242, 213] on img at bounding box center [235, 211] width 21 height 21
